Goal: Information Seeking & Learning: Find contact information

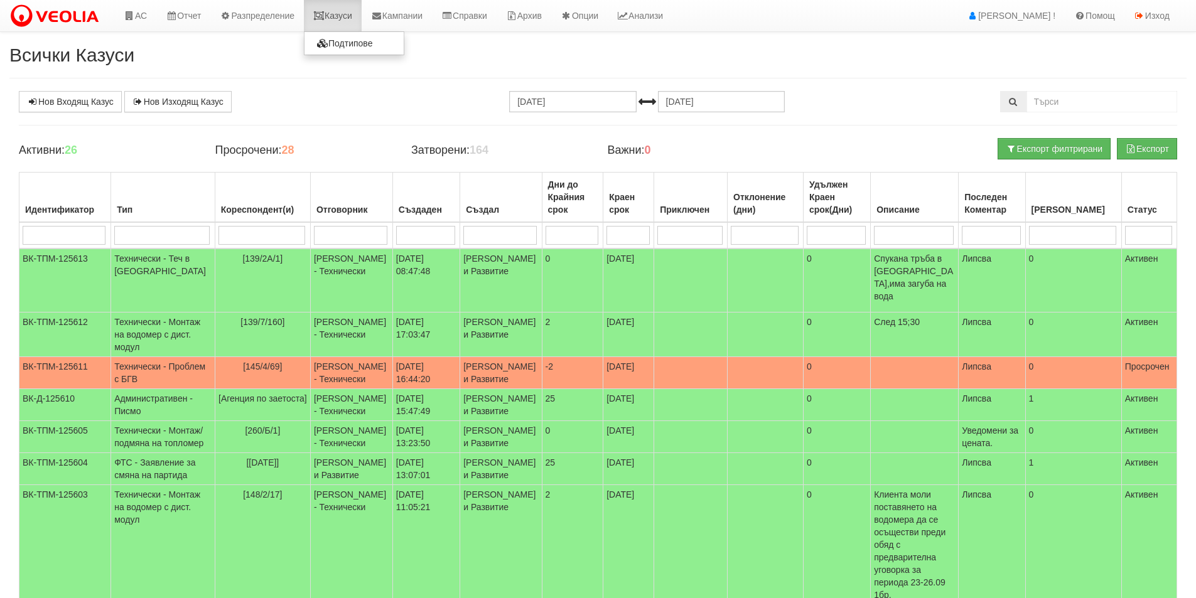
click at [326, 8] on link "Казуси" at bounding box center [333, 15] width 58 height 31
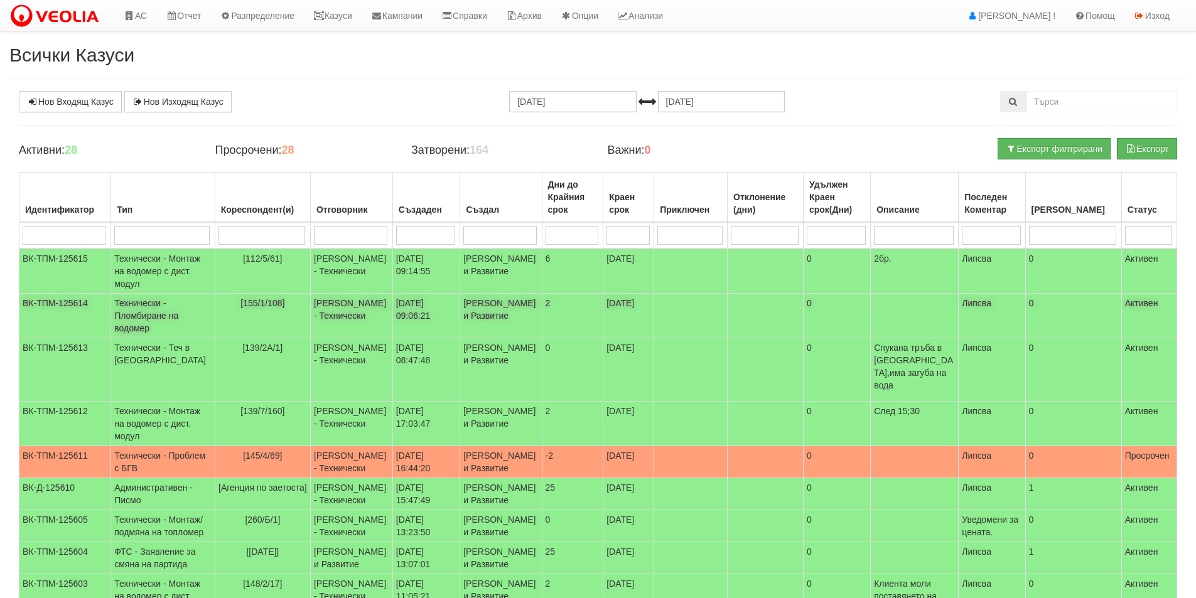
click at [298, 328] on td "[155/1/108]" at bounding box center [262, 316] width 95 height 45
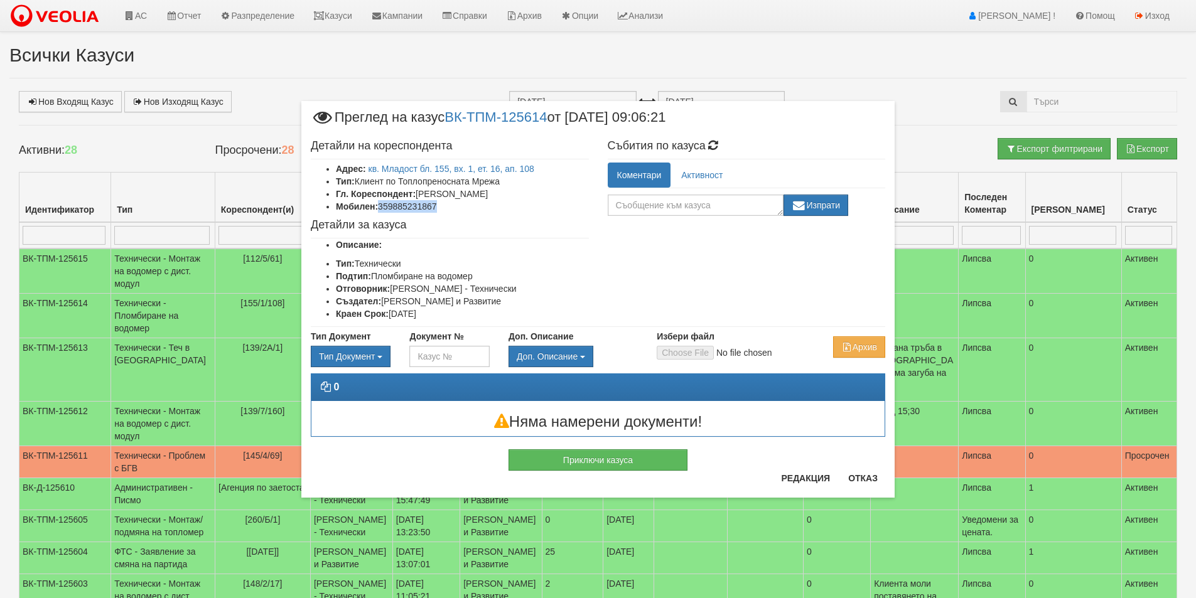
drag, startPoint x: 454, startPoint y: 211, endPoint x: 381, endPoint y: 205, distance: 73.7
click at [381, 205] on li "Мобилен: 359885231867" at bounding box center [462, 206] width 253 height 13
copy li "359885231867"
drag, startPoint x: 450, startPoint y: 193, endPoint x: 416, endPoint y: 196, distance: 34.1
click at [416, 196] on li "Гл. Кореспондент: Евгени Христов" at bounding box center [462, 194] width 253 height 13
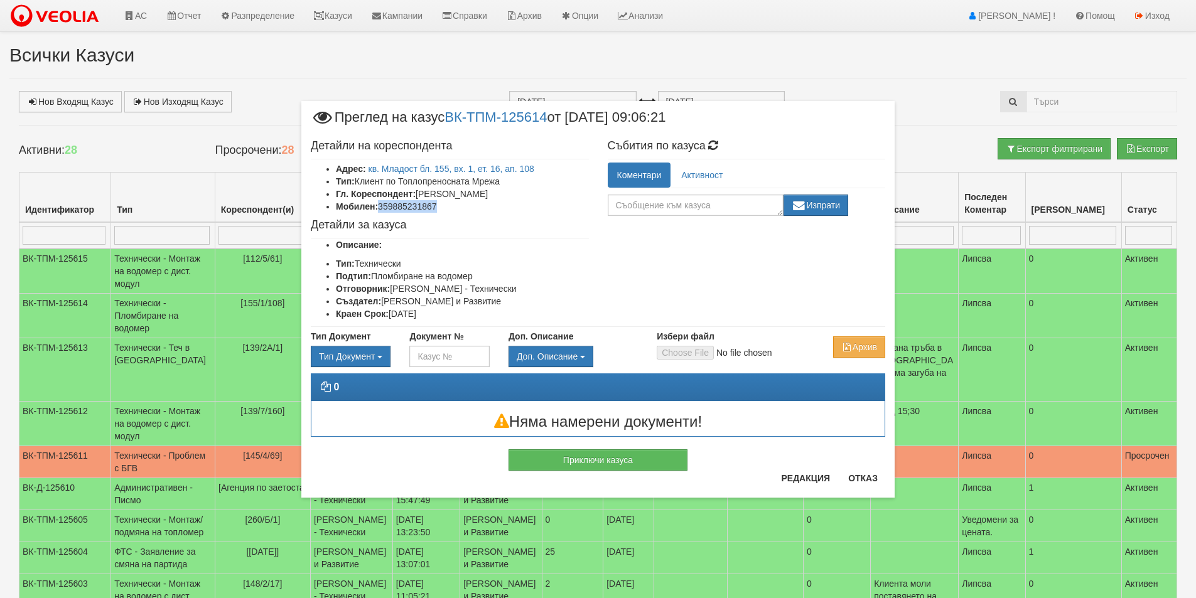
copy li "Евгени Христов"
drag, startPoint x: 435, startPoint y: 208, endPoint x: 377, endPoint y: 208, distance: 57.1
click at [377, 208] on li "Мобилен: 359885231867" at bounding box center [462, 206] width 253 height 13
copy li "359885231867"
click at [847, 474] on button "Отказ" at bounding box center [863, 478] width 45 height 20
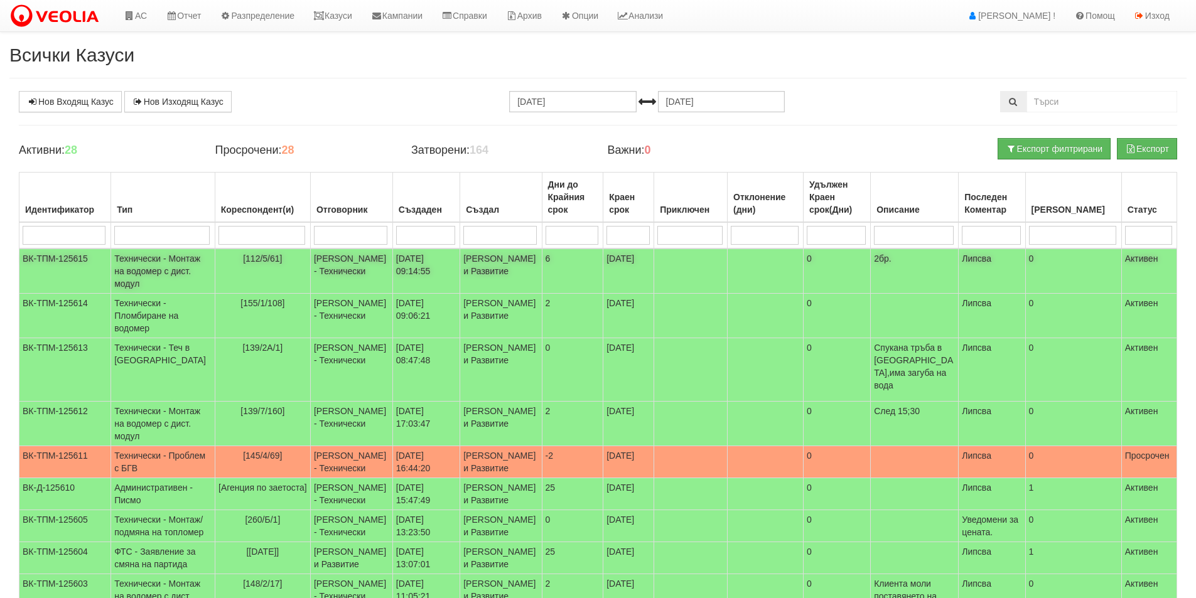
click at [542, 279] on td "6" at bounding box center [573, 271] width 62 height 45
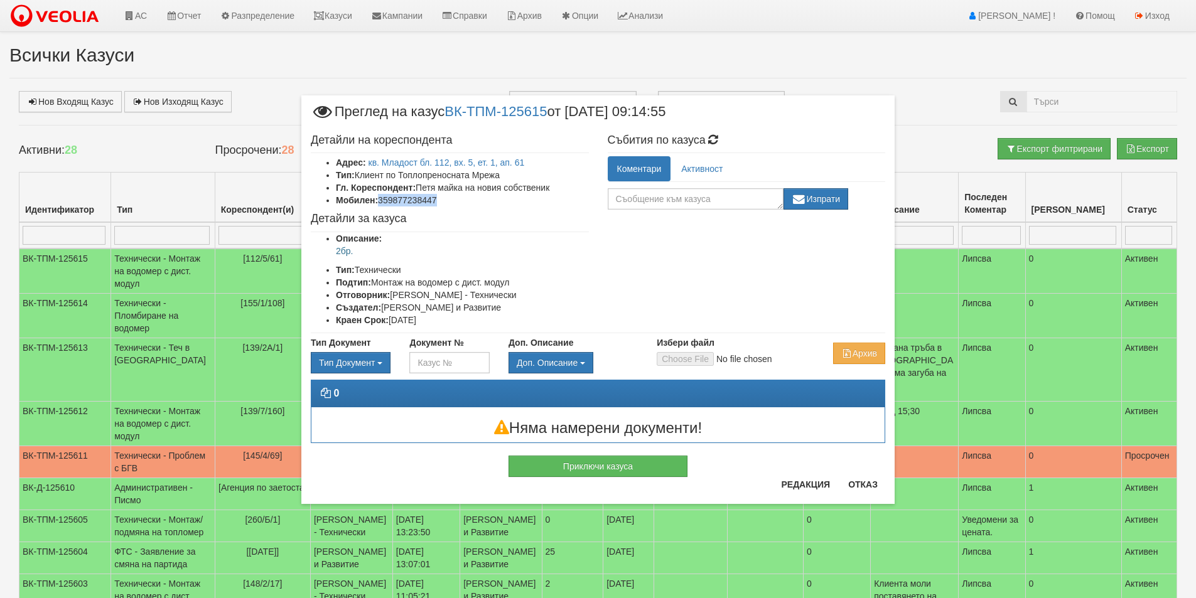
drag, startPoint x: 453, startPoint y: 206, endPoint x: 383, endPoint y: 205, distance: 69.7
click at [381, 205] on li "Мобилен: 359877238447" at bounding box center [462, 200] width 253 height 13
copy li "359877238447"
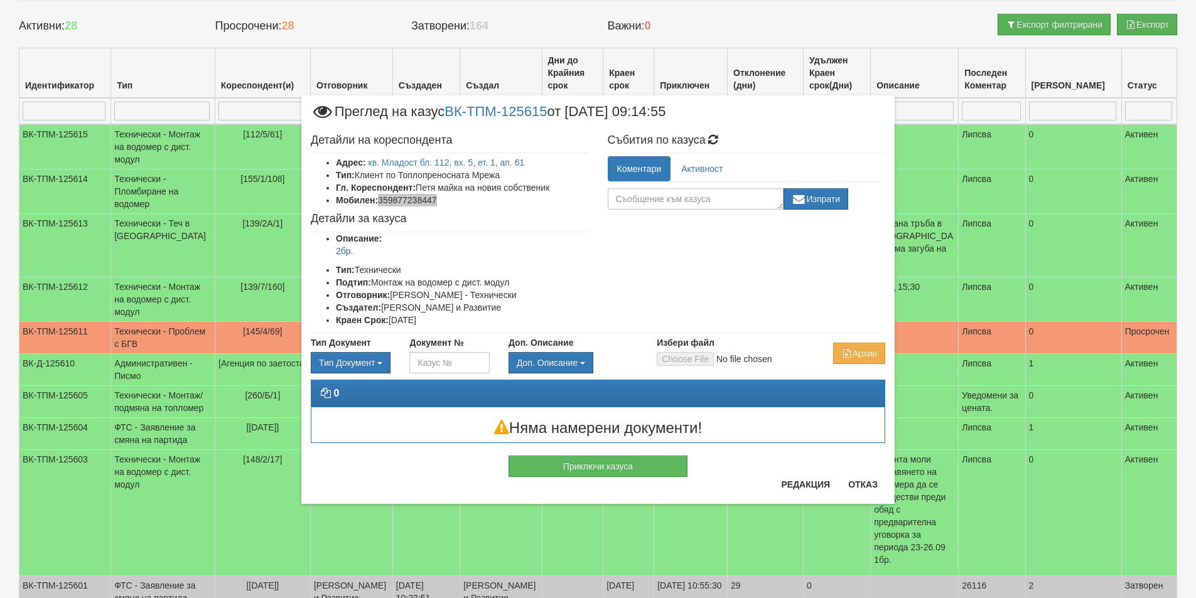
scroll to position [126, 0]
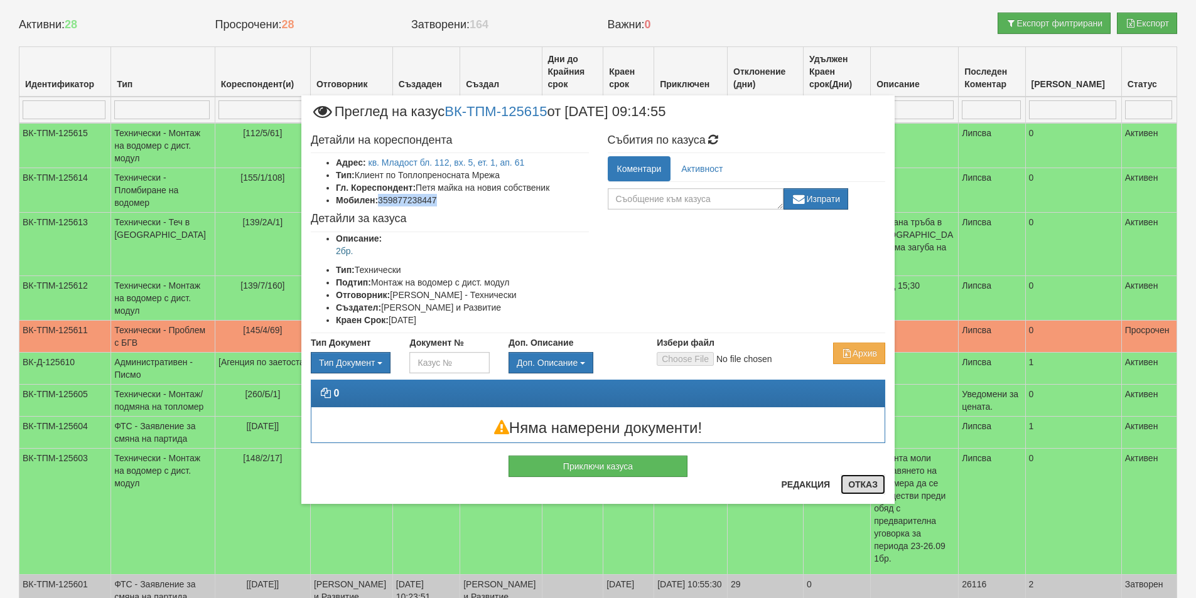
click at [863, 482] on button "Отказ" at bounding box center [863, 485] width 45 height 20
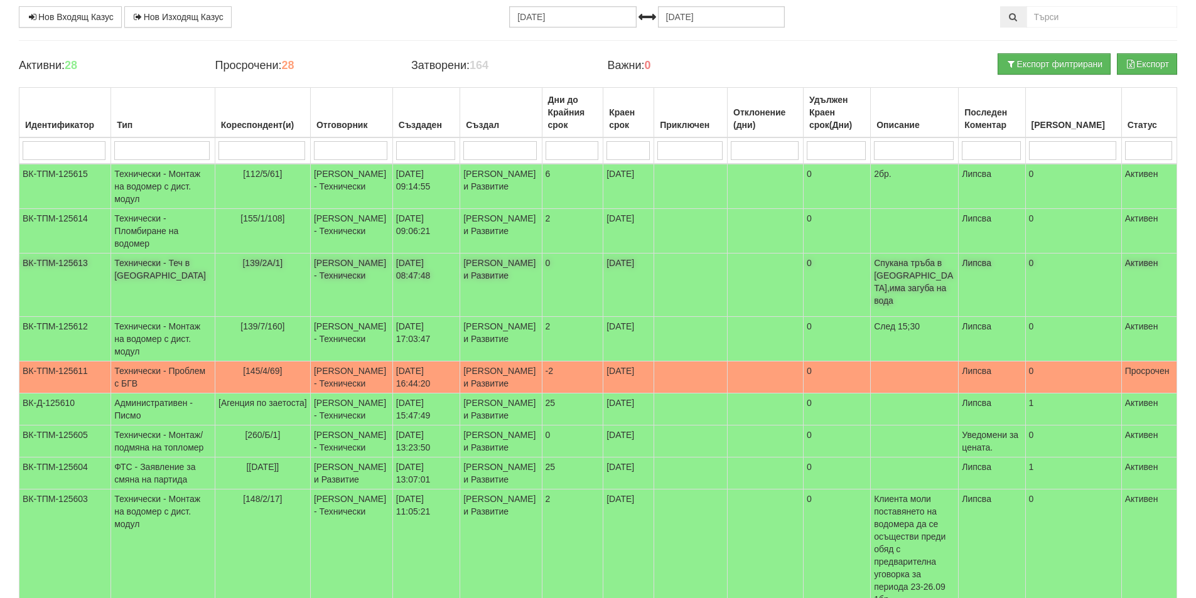
scroll to position [0, 0]
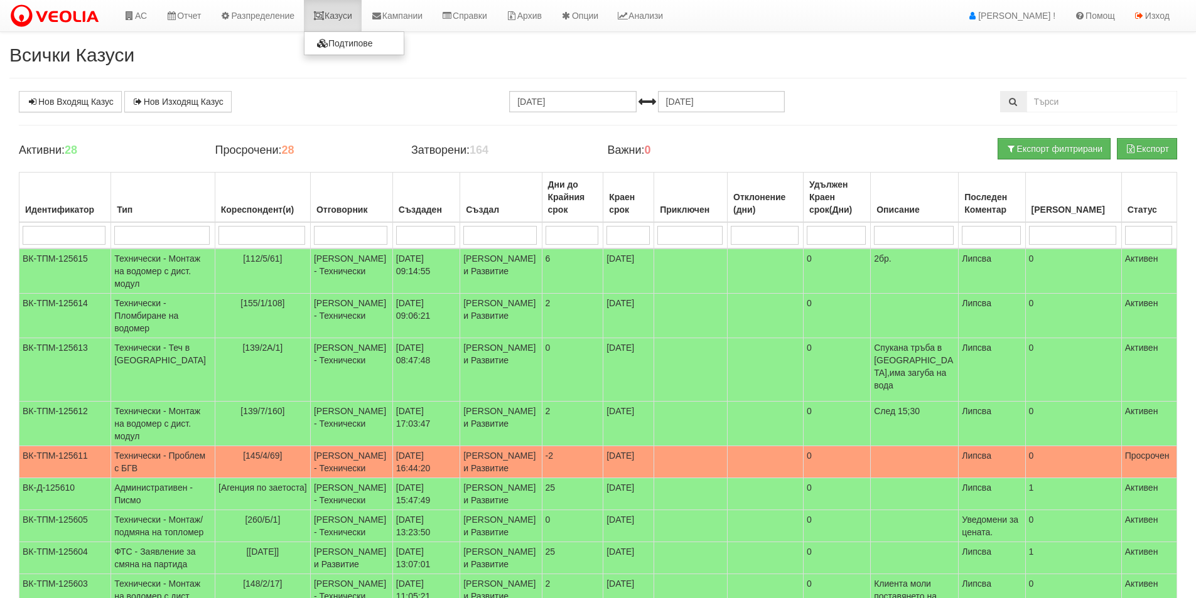
click at [336, 18] on link "Казуси" at bounding box center [333, 15] width 58 height 31
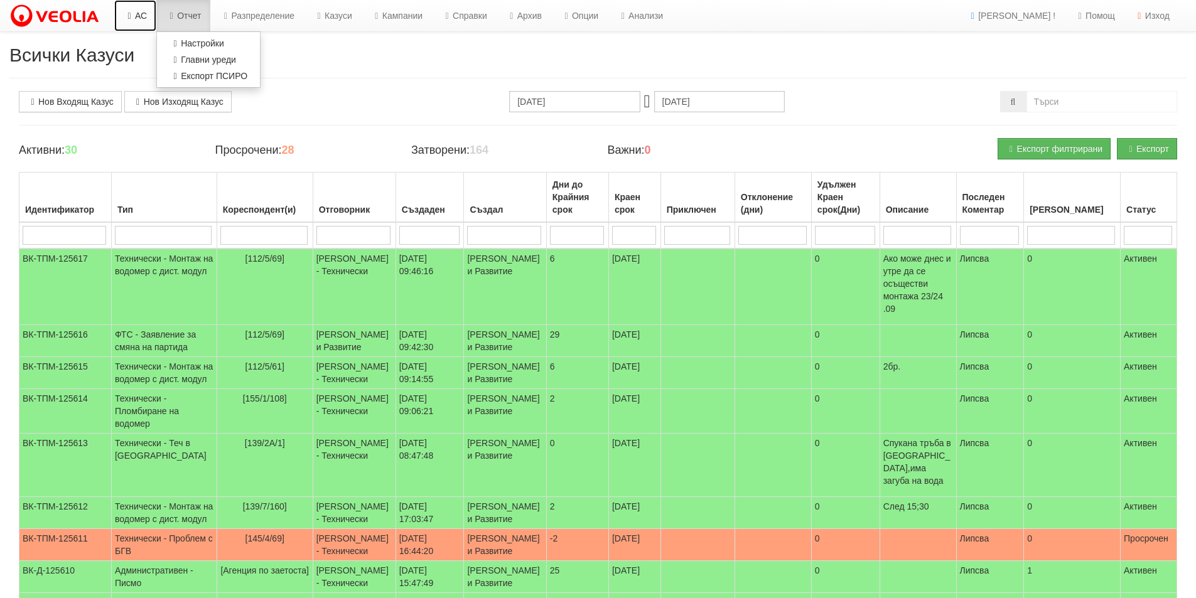
click at [132, 9] on link "АС" at bounding box center [135, 15] width 42 height 31
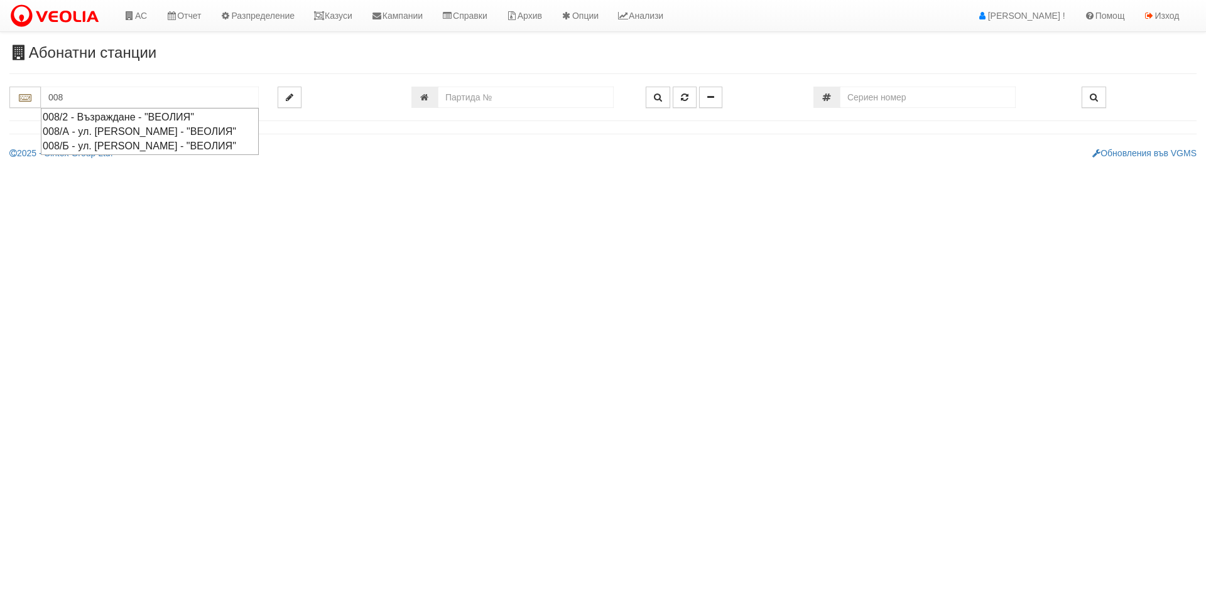
click at [149, 153] on div "008/Б - ул. Васил Чекаларов - "ВЕОЛИЯ"" at bounding box center [150, 146] width 214 height 14
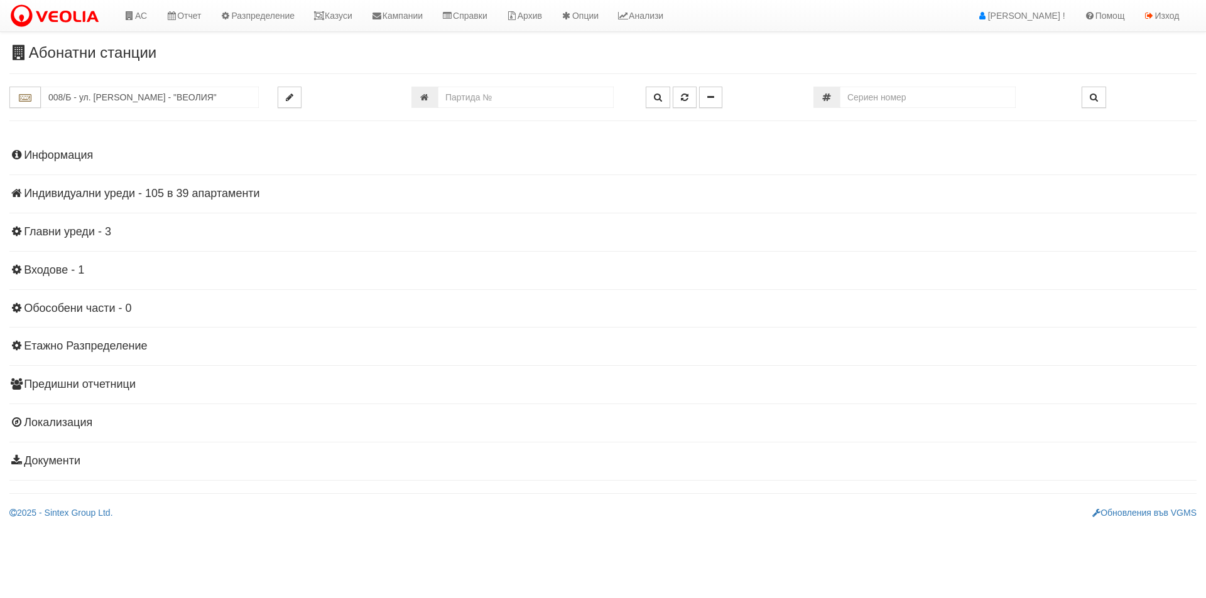
click at [218, 178] on div "Информация Параметри Брой Апартаменти: 39 Ползватели 08/2025 62 % 0 % 23" at bounding box center [602, 307] width 1187 height 347
click at [222, 191] on h4 "Индивидуални уреди - 105 в 39 апартаменти" at bounding box center [602, 194] width 1187 height 13
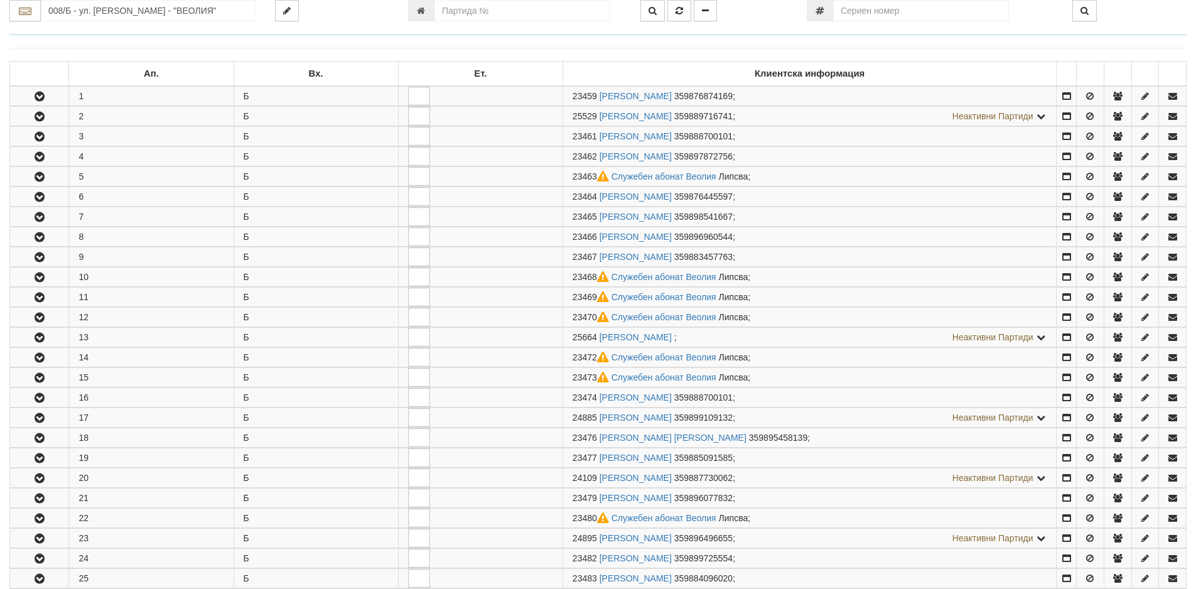
scroll to position [126, 0]
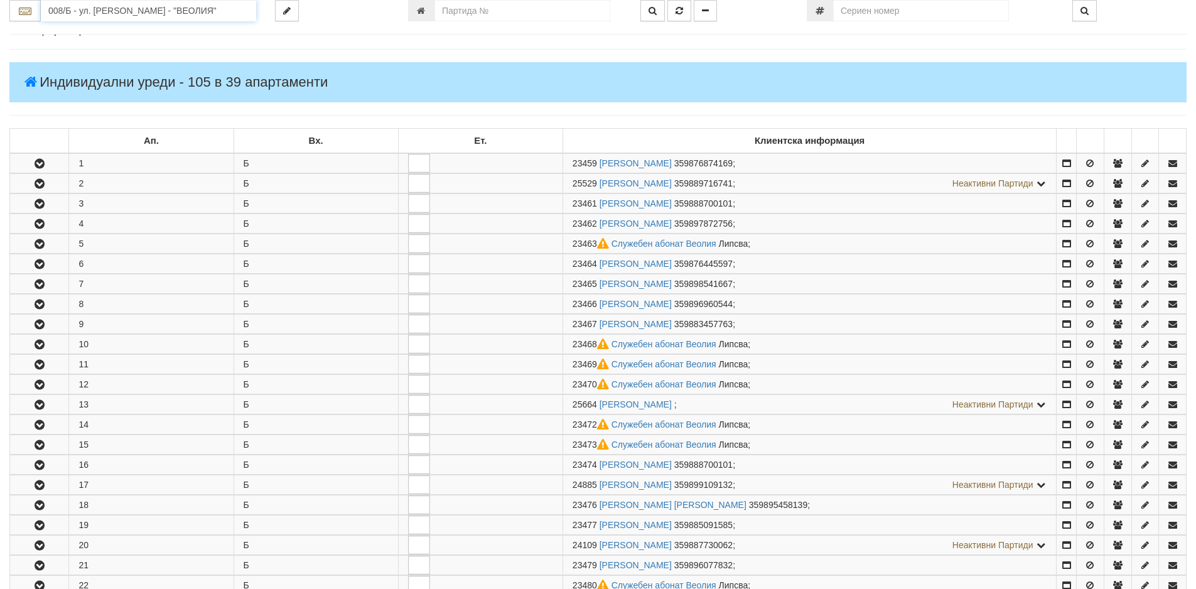
click at [156, 7] on input "008/Б - ул. Васил Чекаларов - "ВЕОЛИЯ"" at bounding box center [148, 10] width 215 height 21
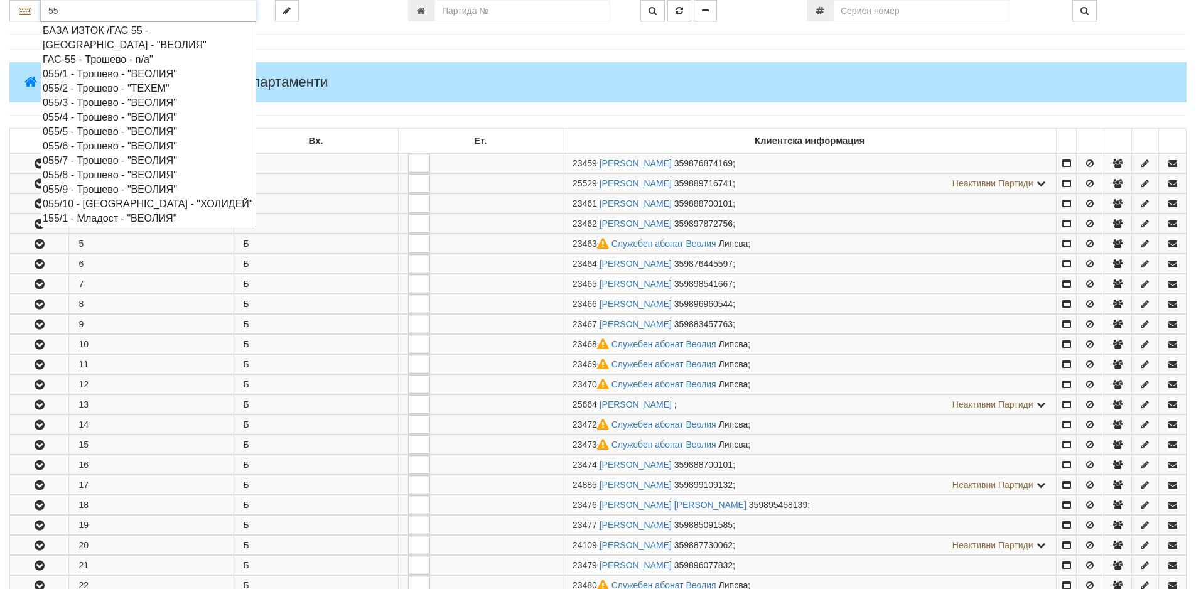
click at [89, 185] on div "055/9 - Трошево - "ВЕОЛИЯ"" at bounding box center [149, 189] width 212 height 14
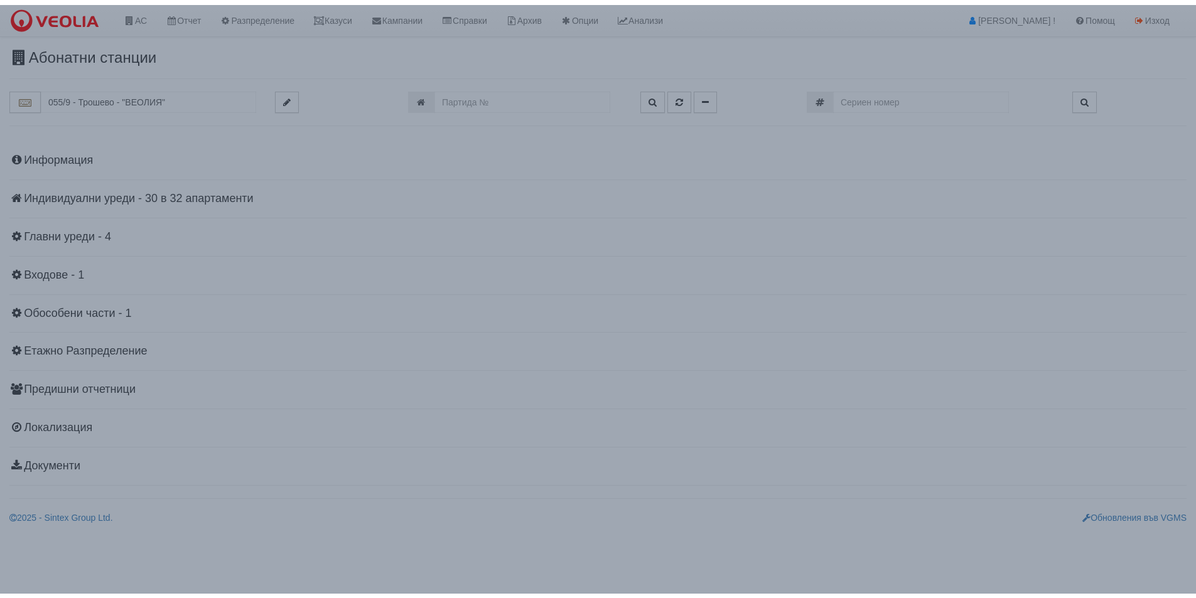
scroll to position [0, 0]
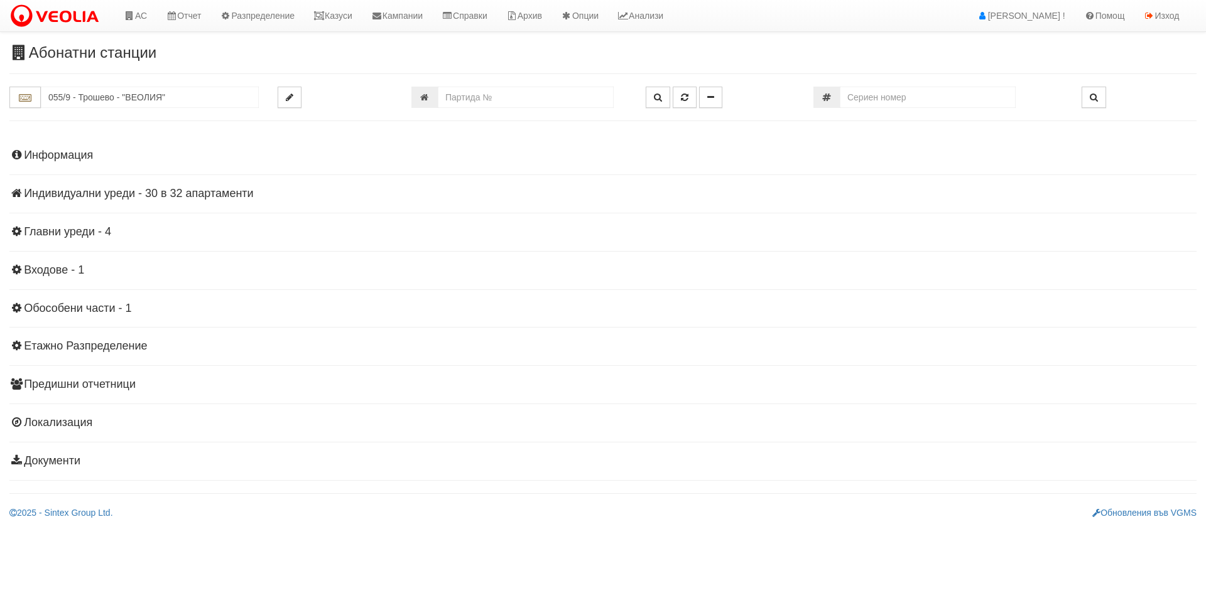
click at [50, 149] on h4 "Информация" at bounding box center [602, 155] width 1187 height 13
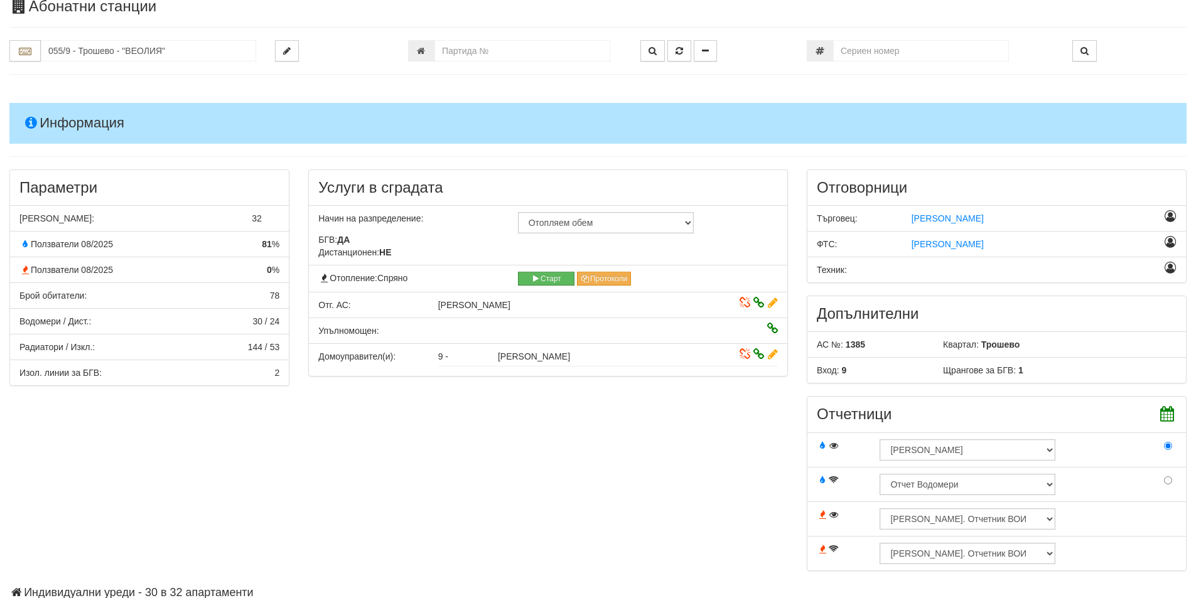
scroll to position [126, 0]
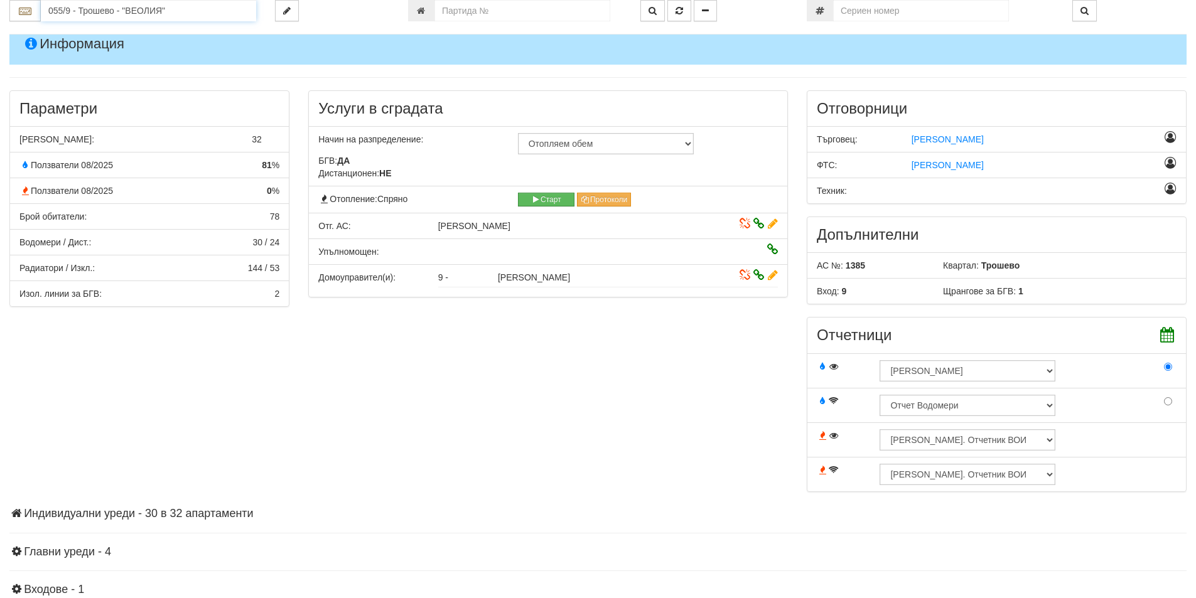
click at [154, 6] on input "055/9 - Трошево - "ВЕОЛИЯ"" at bounding box center [148, 10] width 215 height 21
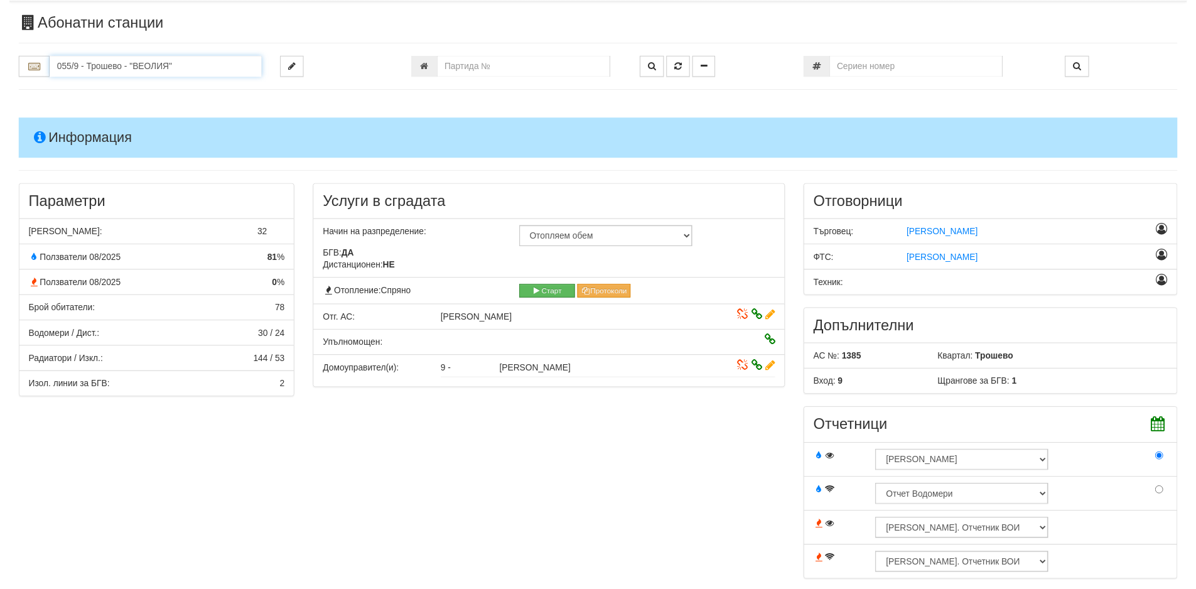
scroll to position [0, 0]
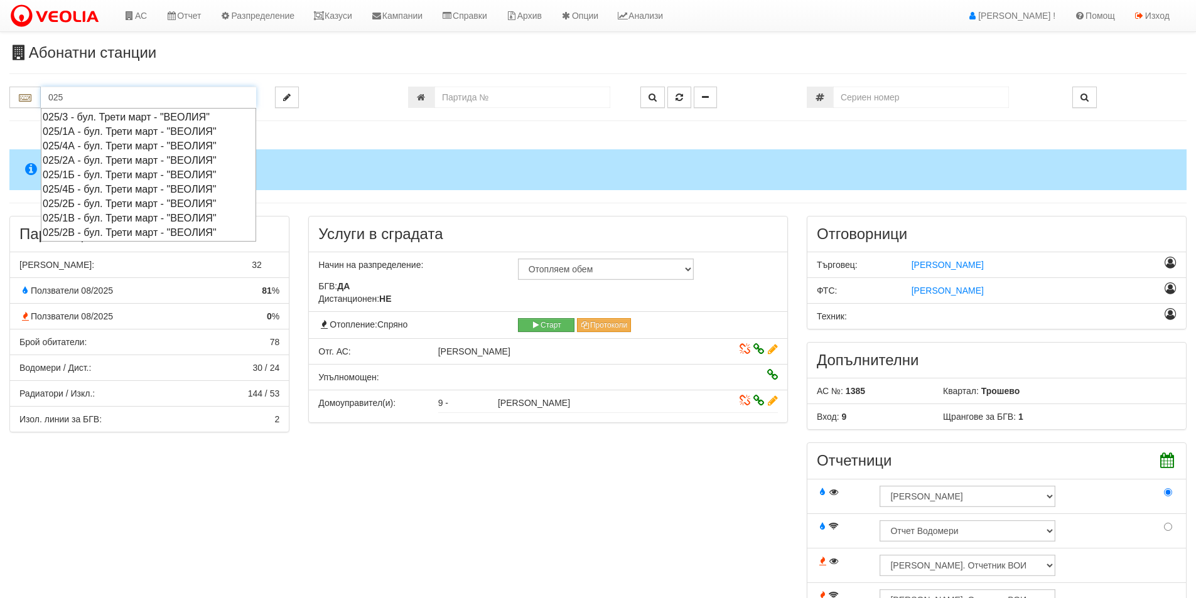
click at [94, 131] on div "025/1А - бул. Трети март - "ВЕОЛИЯ"" at bounding box center [149, 131] width 212 height 14
type input "025/1А - бул. Трети март - "ВЕОЛИЯ""
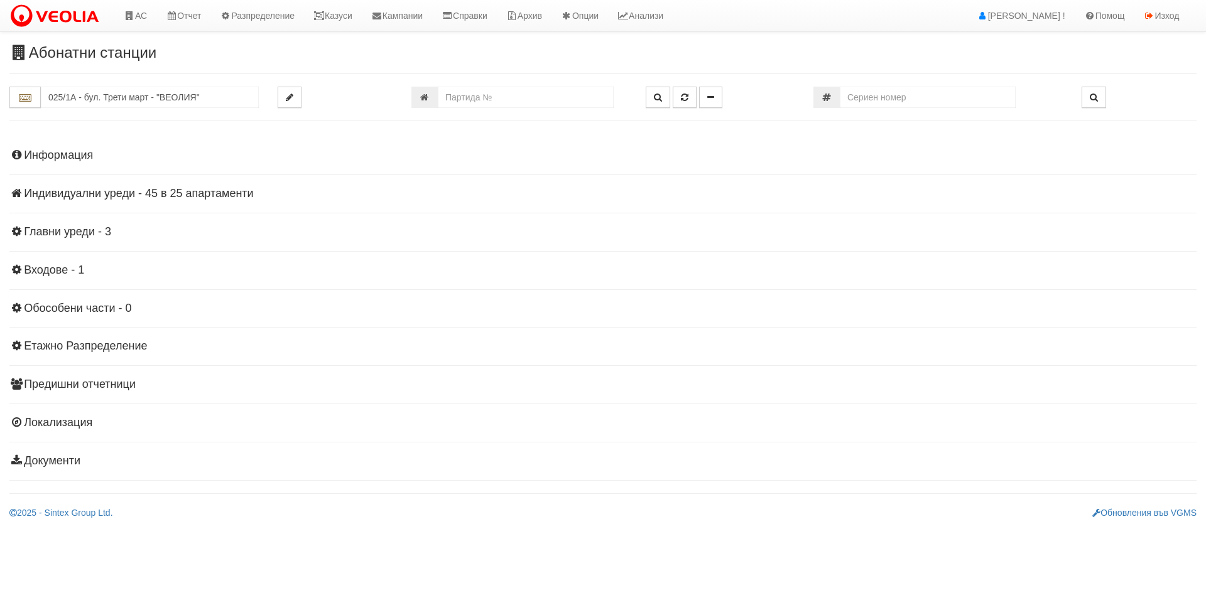
click at [193, 203] on div "Информация Параметри Брой Апартаменти: 25 Ползватели 08/2025 48 % 0 % 0" at bounding box center [602, 307] width 1187 height 347
click at [190, 203] on div "Информация Параметри Брой Апартаменти: 25 Ползватели 08/2025 48 % 0 % 0" at bounding box center [602, 307] width 1187 height 347
click at [187, 201] on div "Информация Параметри Брой Апартаменти: 25 Ползватели 08/2025 48 % 0 % 0" at bounding box center [602, 307] width 1187 height 347
click at [185, 195] on h4 "Индивидуални уреди - 45 в 25 апартаменти" at bounding box center [602, 194] width 1187 height 13
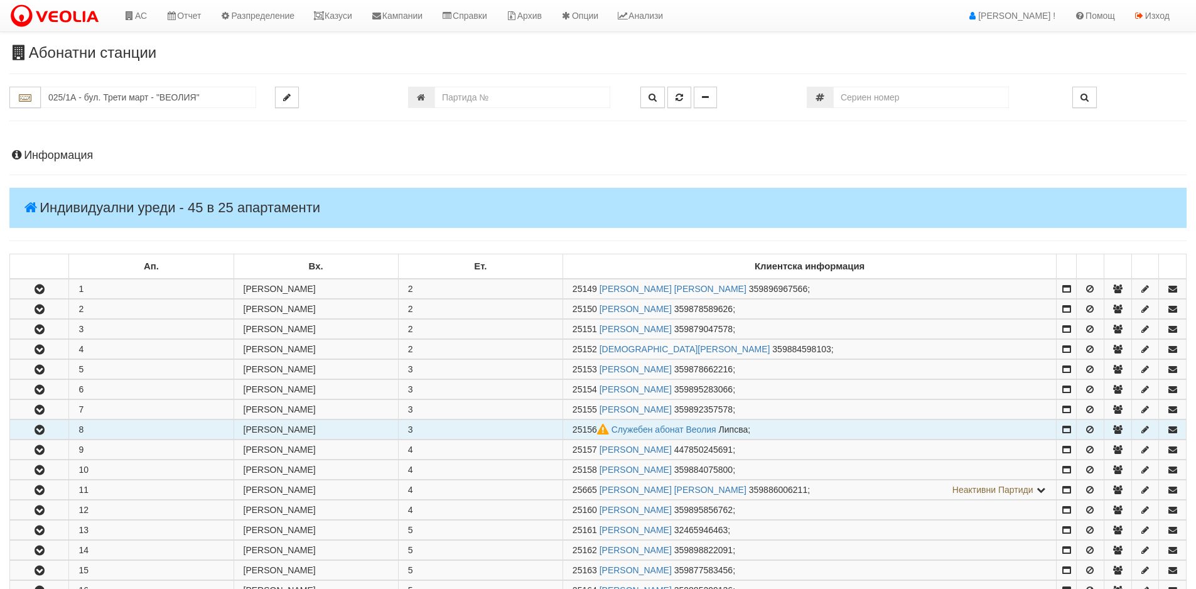
click at [36, 431] on icon "button" at bounding box center [39, 430] width 15 height 9
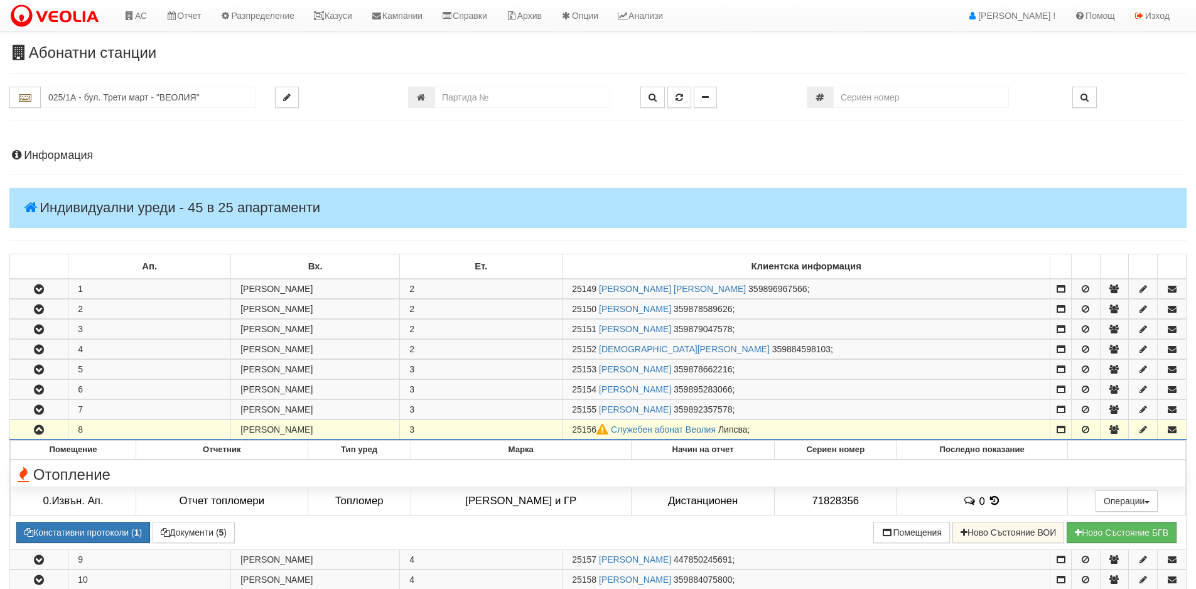
click at [52, 161] on h4 "Информация" at bounding box center [597, 155] width 1177 height 13
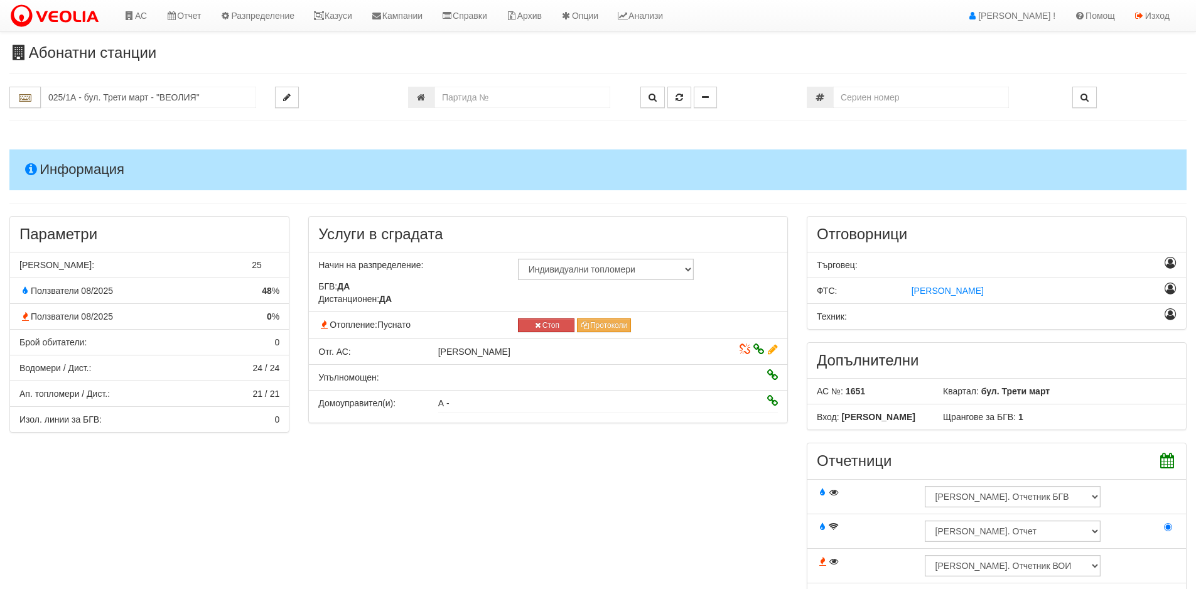
click at [55, 159] on h4 "Информация" at bounding box center [597, 169] width 1177 height 40
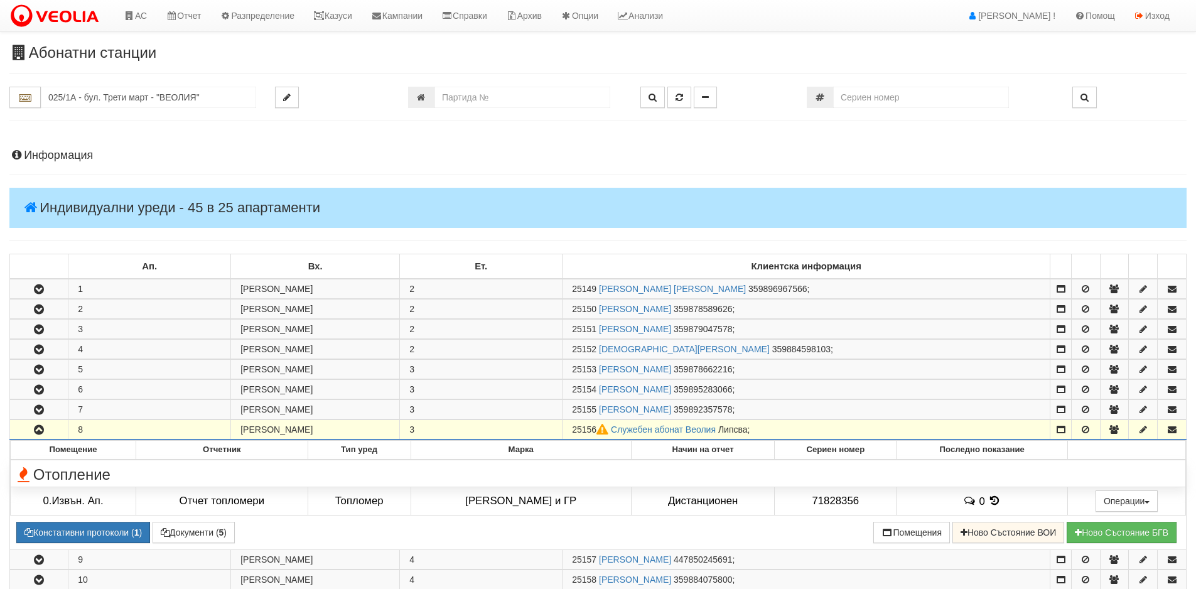
click at [38, 430] on icon "button" at bounding box center [38, 430] width 15 height 9
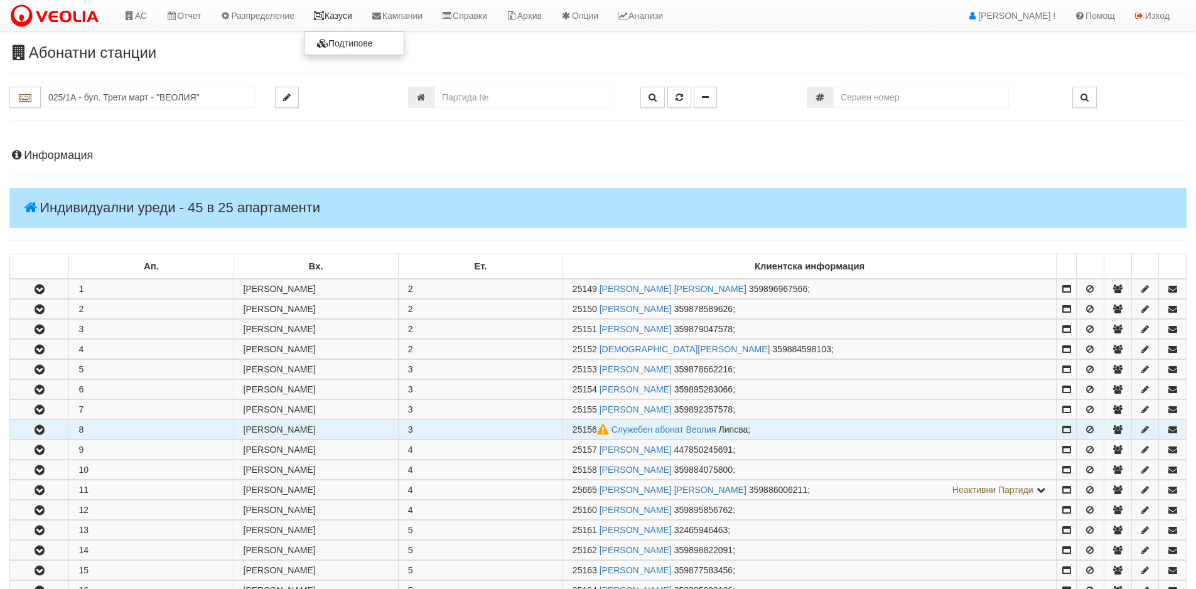
click at [361, 19] on link "Казуси" at bounding box center [333, 15] width 58 height 31
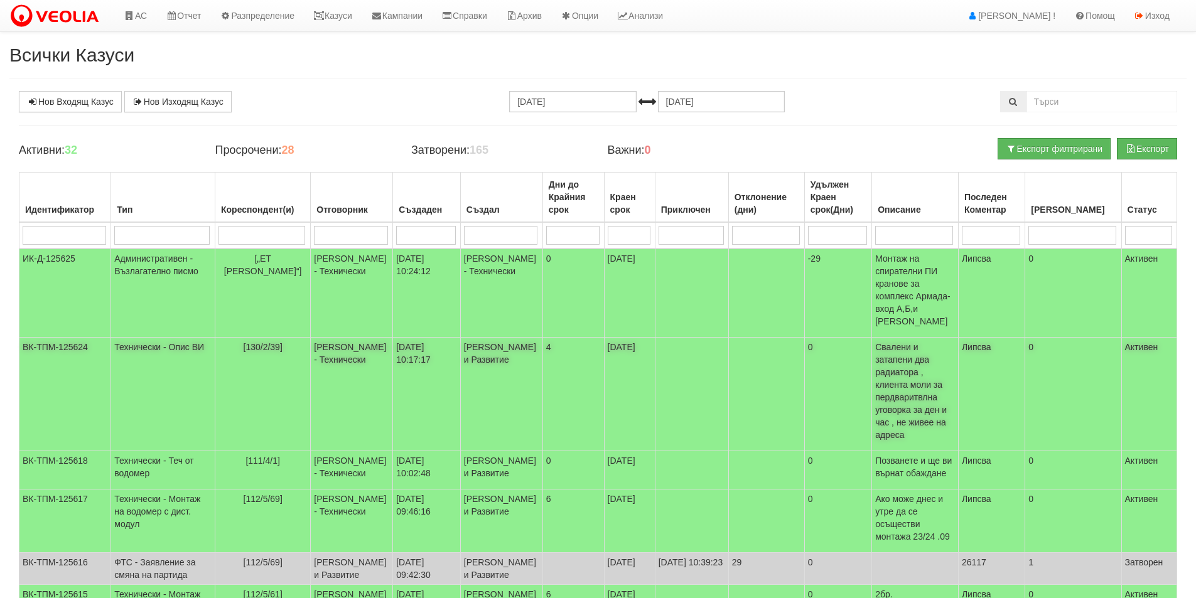
click at [632, 339] on td "[DATE]" at bounding box center [629, 395] width 51 height 114
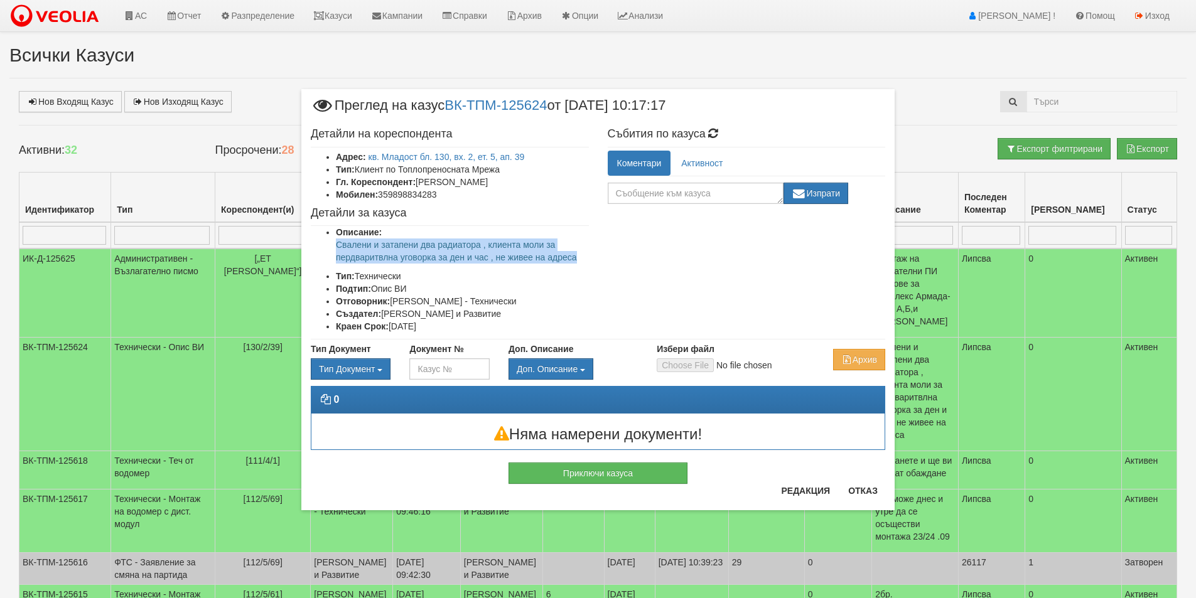
drag, startPoint x: 560, startPoint y: 254, endPoint x: 360, endPoint y: 242, distance: 200.1
click at [327, 242] on div "Детайли на кореспондента Адрес: кв. Младост бл. 130, вх. 2, ет. 5, ап. 39 Тип: …" at bounding box center [449, 231] width 297 height 218
copy p "Свалени и затапени два радиатора , клиента моли за пердваритвлна уговорка за де…"
click at [874, 485] on button "Отказ" at bounding box center [863, 491] width 45 height 20
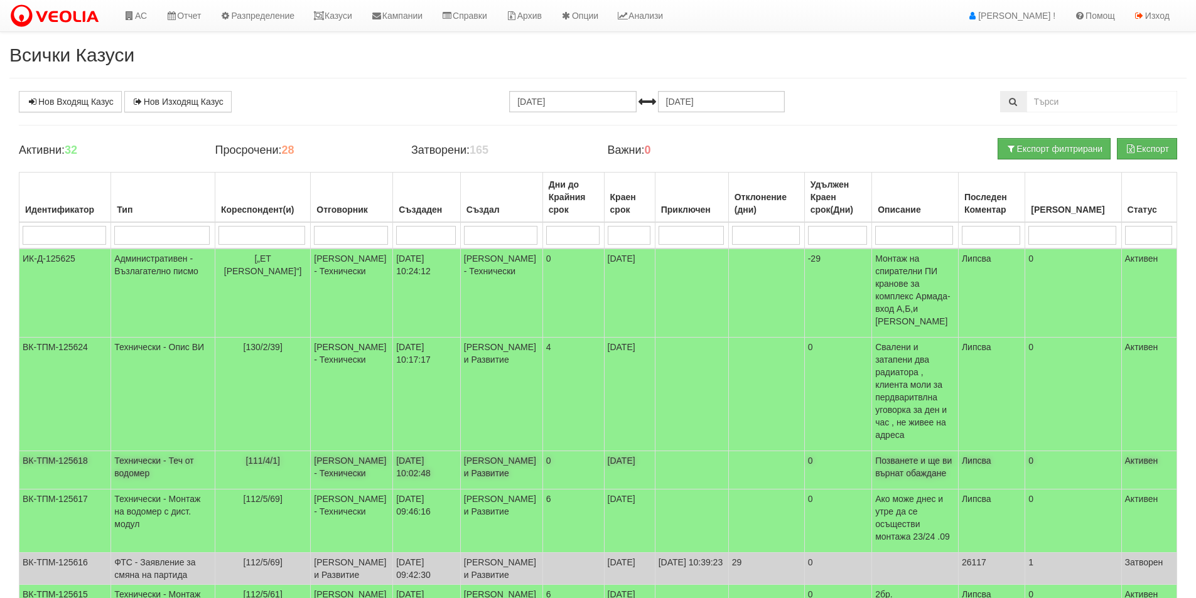
click at [355, 452] on td "[PERSON_NAME] - Технически" at bounding box center [352, 471] width 82 height 38
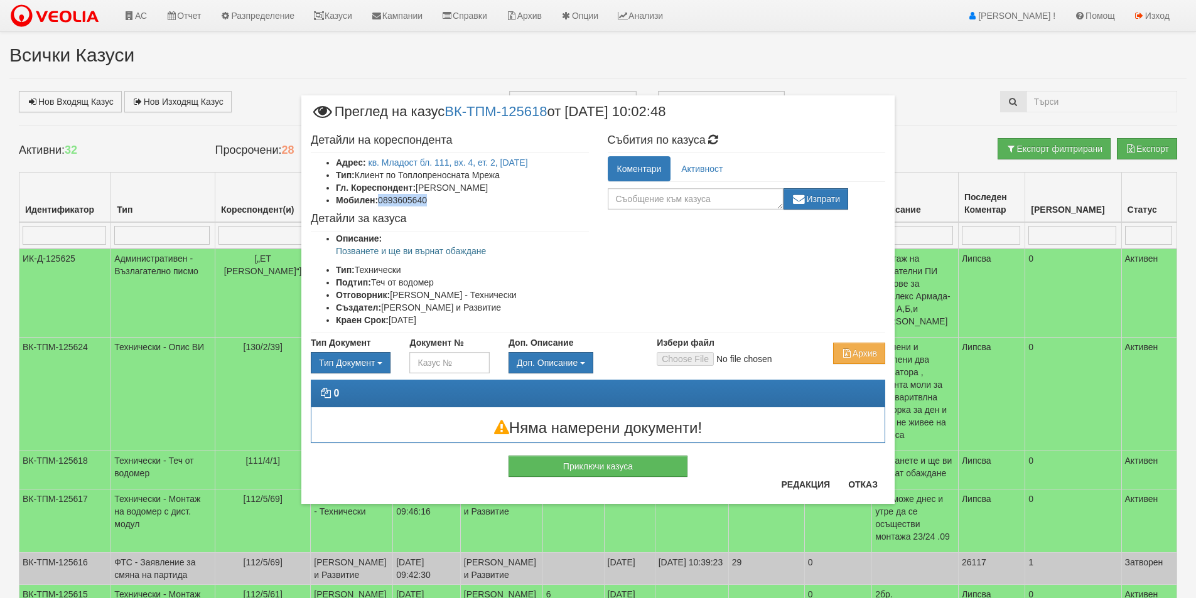
drag, startPoint x: 432, startPoint y: 198, endPoint x: 382, endPoint y: 202, distance: 49.7
click at [382, 202] on li "Мобилен: 0893605640" at bounding box center [462, 200] width 253 height 13
copy li "0893605640"
click at [845, 490] on button "Отказ" at bounding box center [863, 485] width 45 height 20
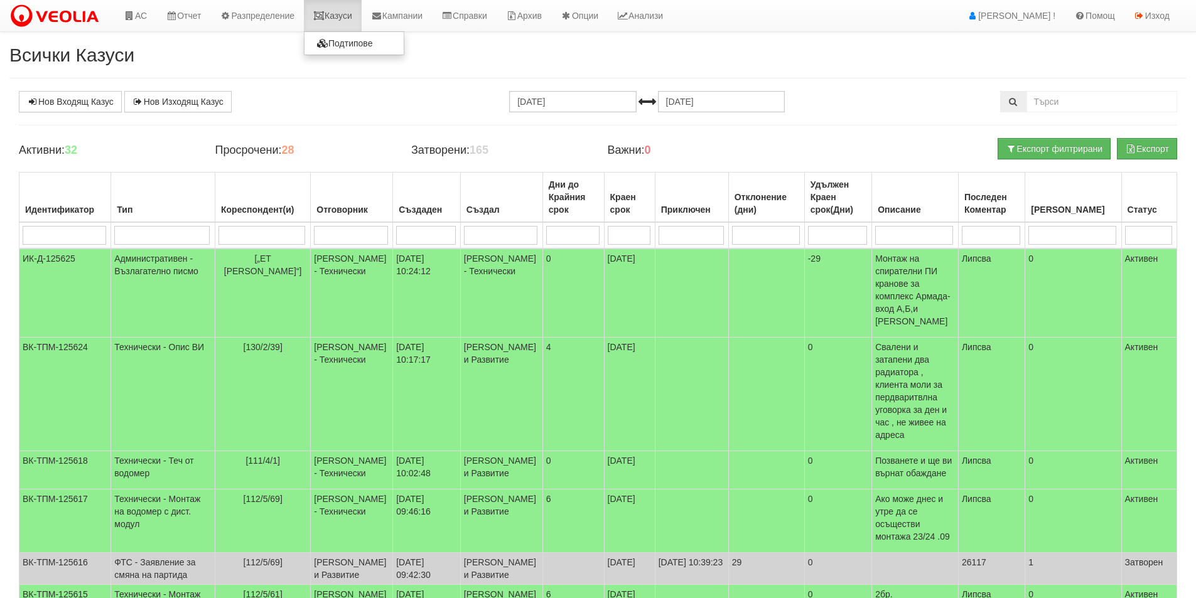
click at [325, 18] on icon at bounding box center [318, 15] width 11 height 9
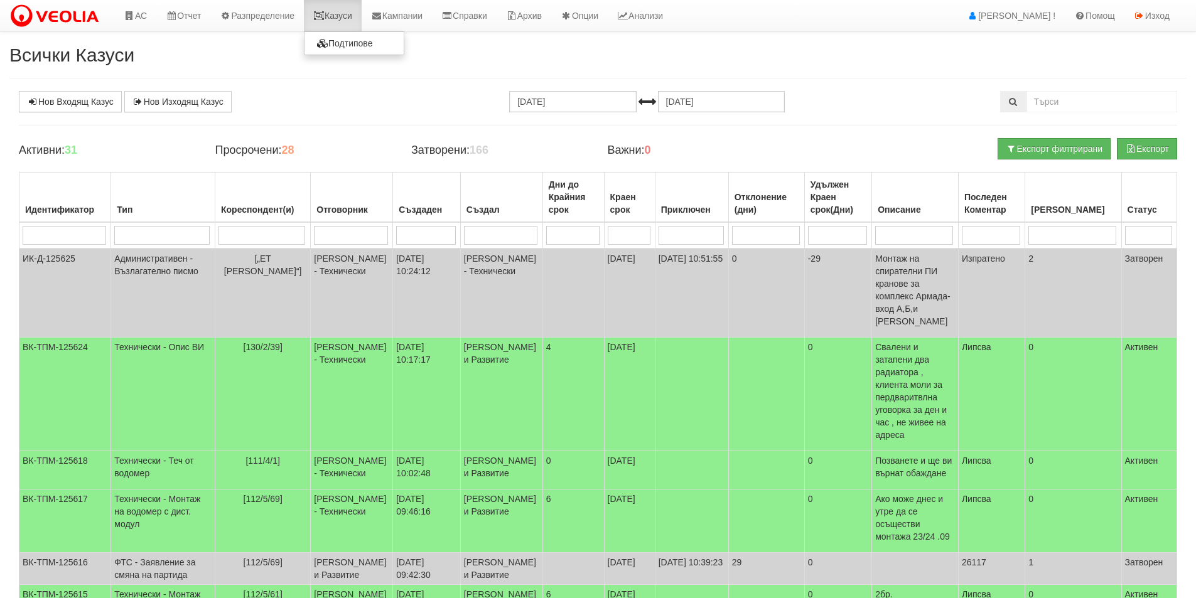
click at [347, 14] on link "Казуси" at bounding box center [333, 15] width 58 height 31
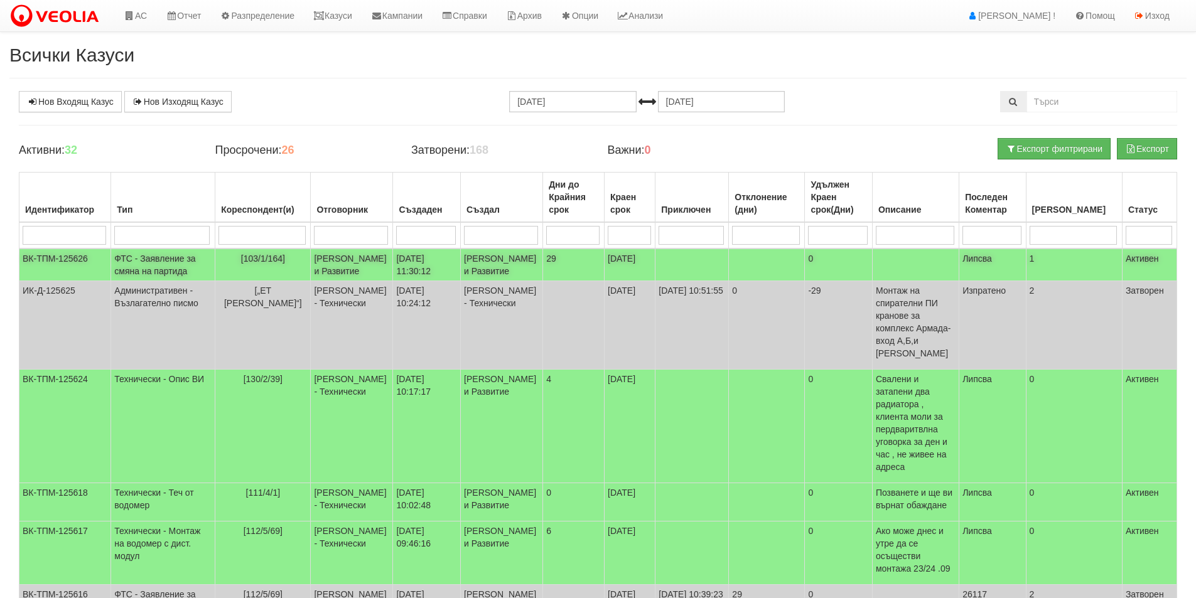
click at [414, 279] on td "[DATE] 11:30:12" at bounding box center [427, 265] width 68 height 33
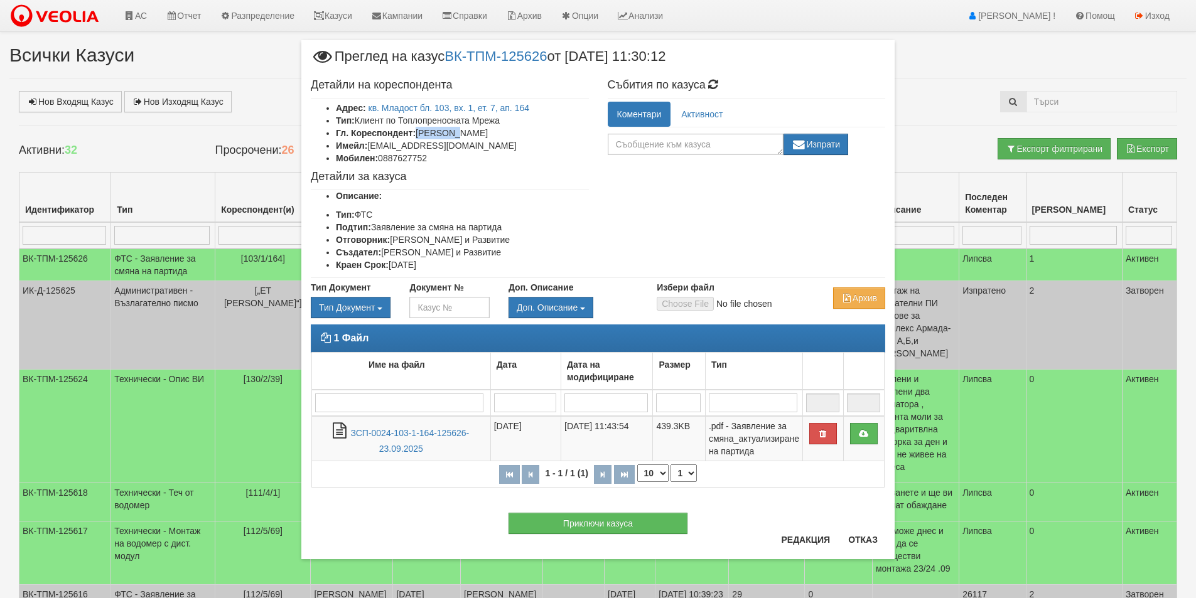
drag, startPoint x: 457, startPoint y: 133, endPoint x: 421, endPoint y: 135, distance: 36.5
click at [421, 135] on li "Гл. Кореспондент: [PERSON_NAME]" at bounding box center [462, 133] width 253 height 13
copy li "[PERSON_NAME]"
drag, startPoint x: 539, startPoint y: 134, endPoint x: 497, endPoint y: 136, distance: 41.5
click at [497, 136] on li "Гл. Кореспондент: [PERSON_NAME]" at bounding box center [462, 133] width 253 height 13
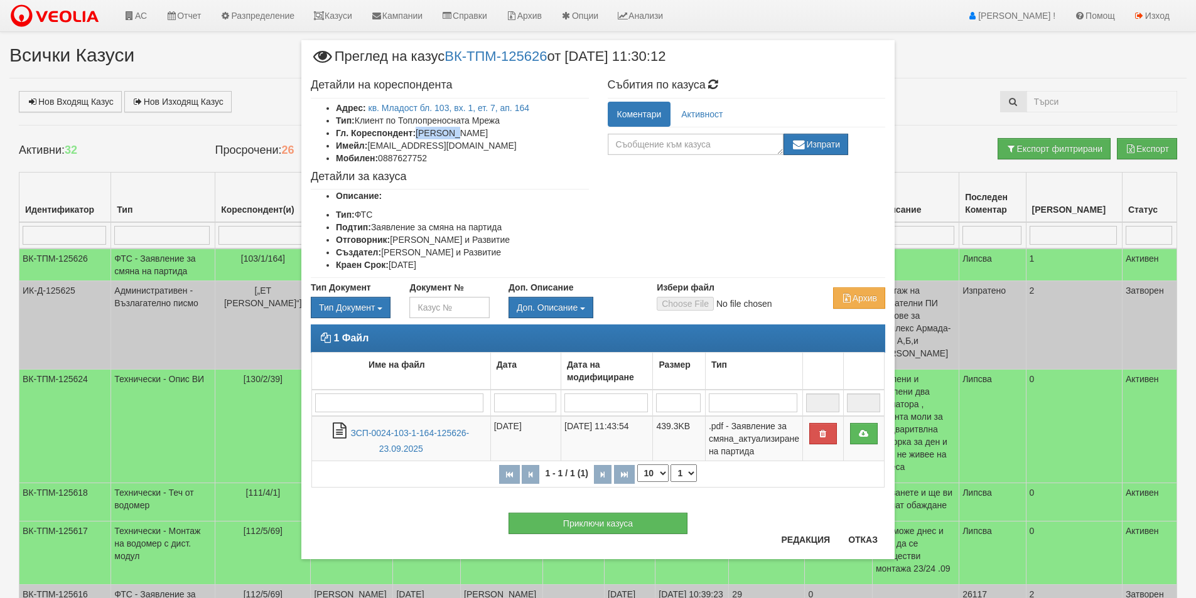
copy li "[PERSON_NAME]"
drag, startPoint x: 462, startPoint y: 148, endPoint x: 372, endPoint y: 148, distance: 89.8
click at [372, 148] on li "Имейл: [EMAIL_ADDRESS][DOMAIN_NAME]" at bounding box center [462, 145] width 253 height 13
copy li "[EMAIL_ADDRESS][DOMAIN_NAME]"
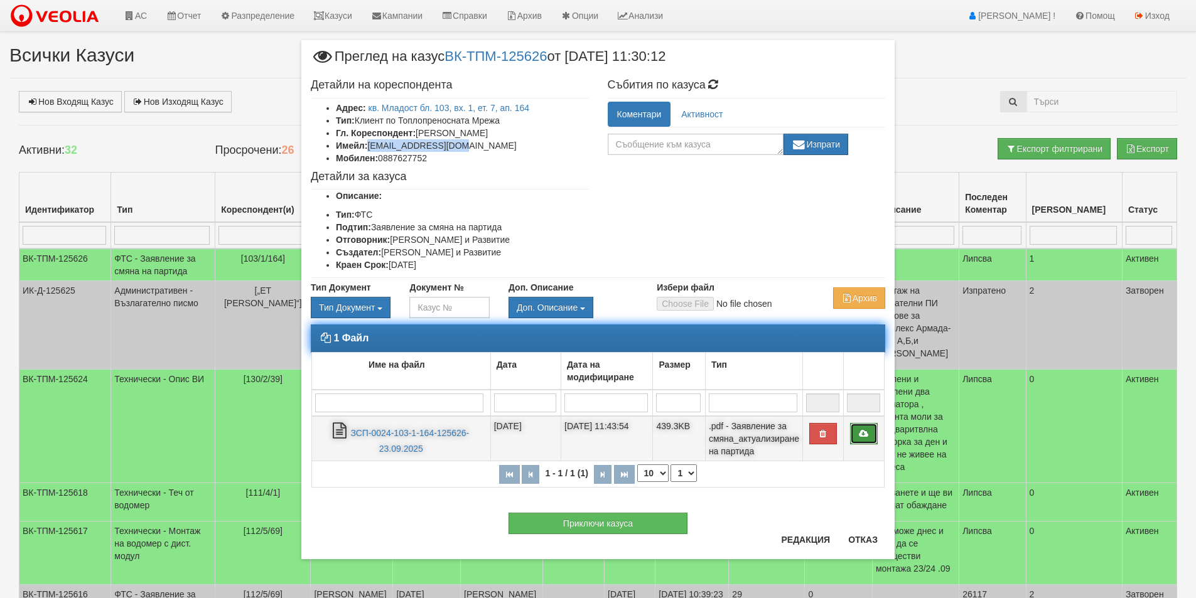
click at [870, 430] on link at bounding box center [864, 433] width 28 height 21
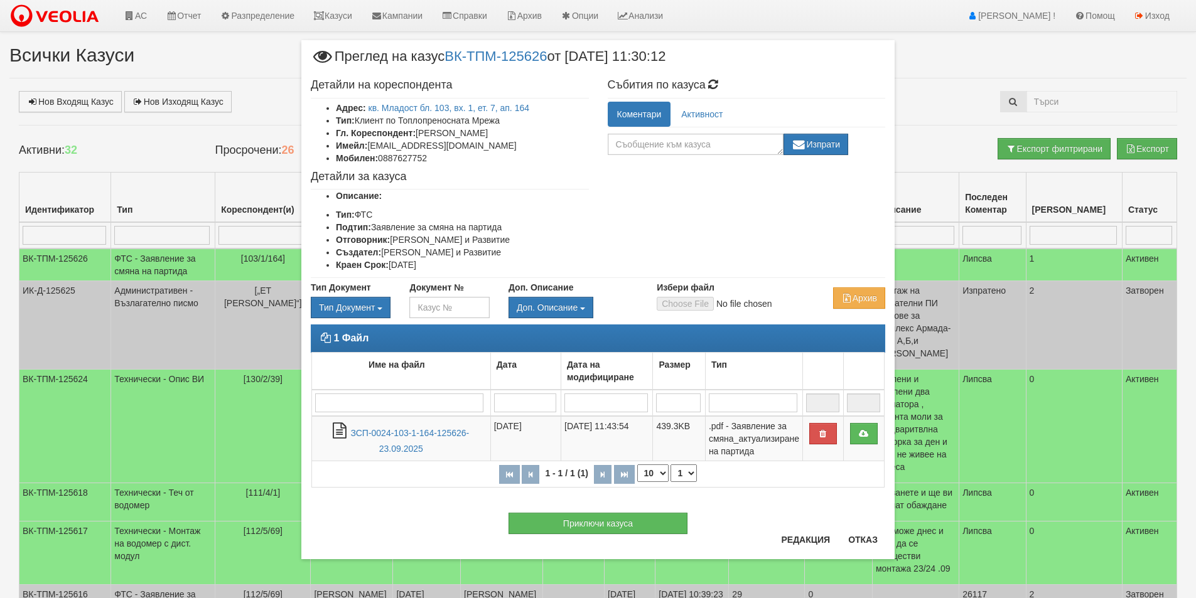
click at [143, 149] on div "× Преглед на казус ВК-ТПМ-125626 от [DATE] 11:30:12 Детайли на кореспондента Ад…" at bounding box center [598, 299] width 1196 height 598
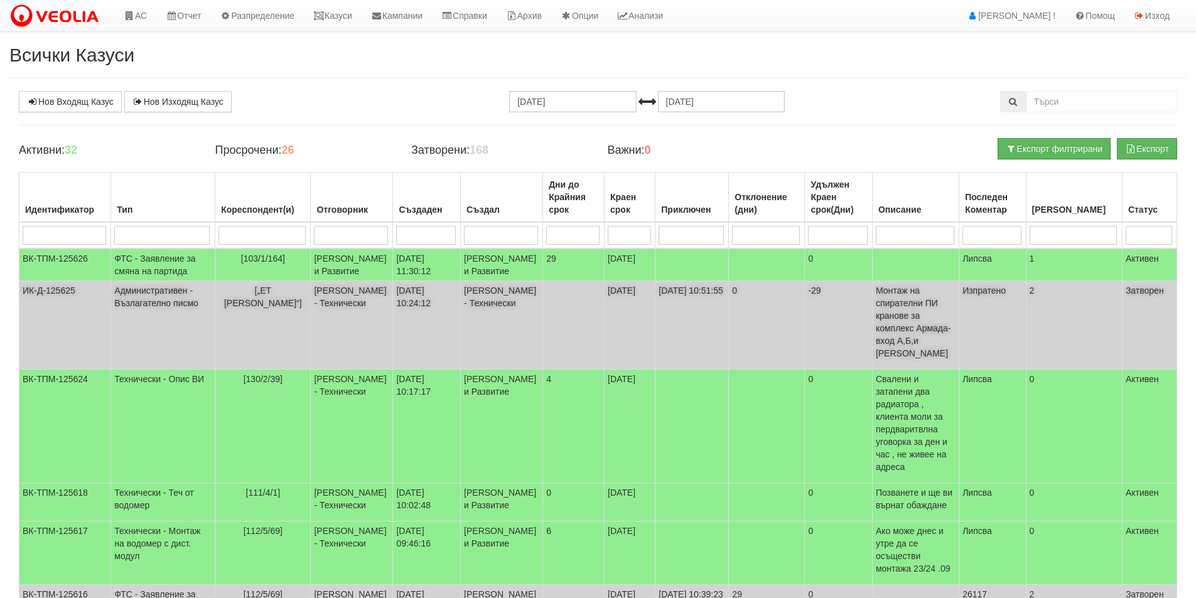
click at [372, 344] on td "[PERSON_NAME] - Технически" at bounding box center [352, 325] width 82 height 89
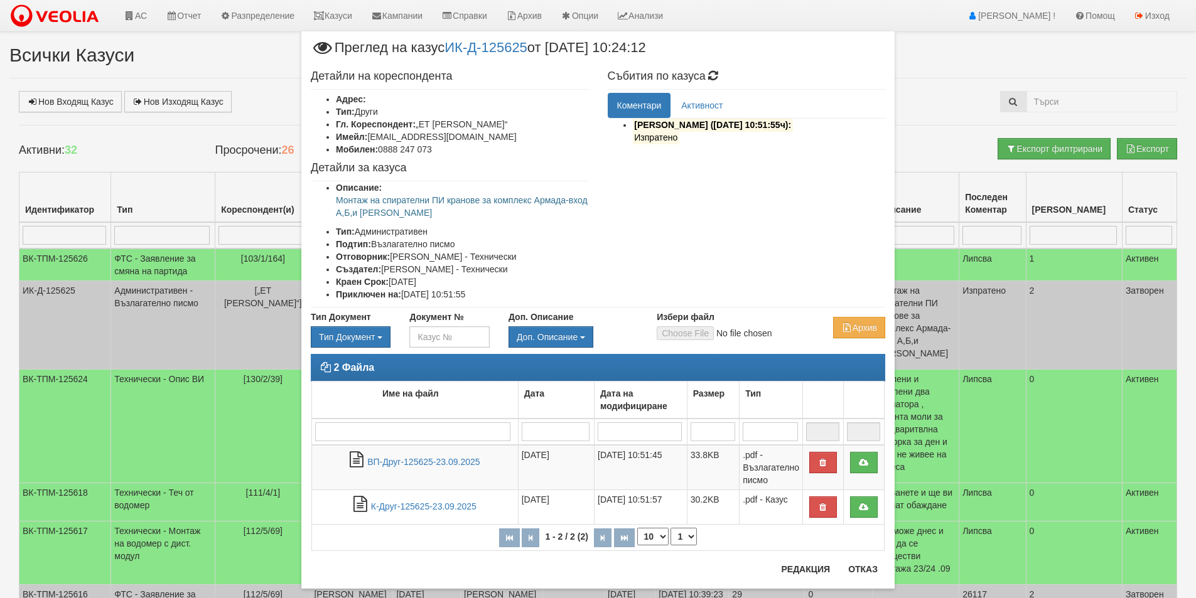
drag, startPoint x: 198, startPoint y: 138, endPoint x: 180, endPoint y: 158, distance: 27.1
click at [198, 138] on div "× Преглед на казус ИК-Д-125625 от [DATE] 10:24:12 Детайли на кореспондента Адре…" at bounding box center [598, 299] width 1196 height 598
